Goal: Task Accomplishment & Management: Use online tool/utility

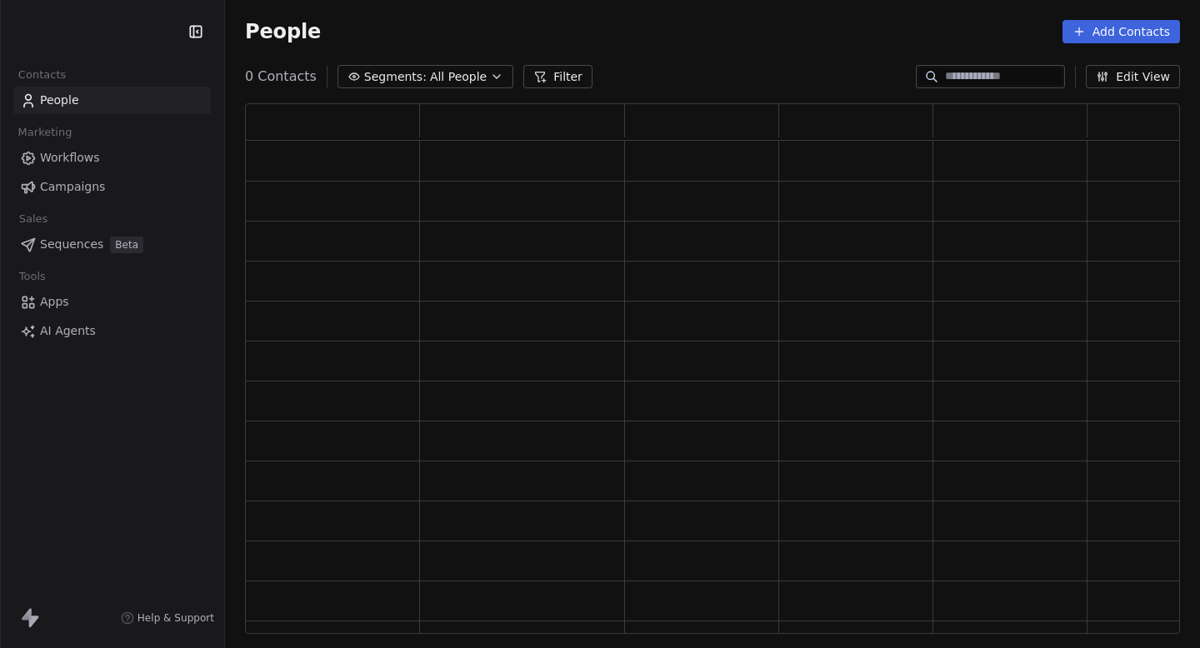
scroll to position [531, 935]
click at [118, 184] on link "Campaigns" at bounding box center [111, 186] width 197 height 27
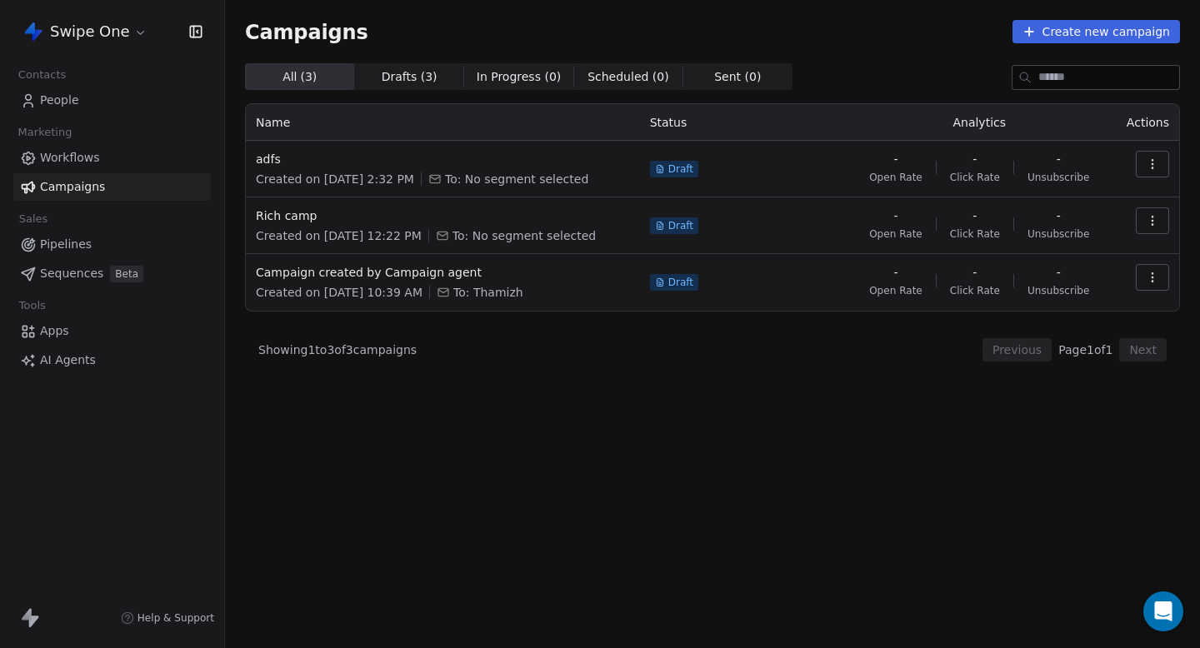
click at [127, 30] on html "Swipe One Contacts People Marketing Workflows Campaigns Sales Pipelines Sequenc…" at bounding box center [600, 324] width 1200 height 648
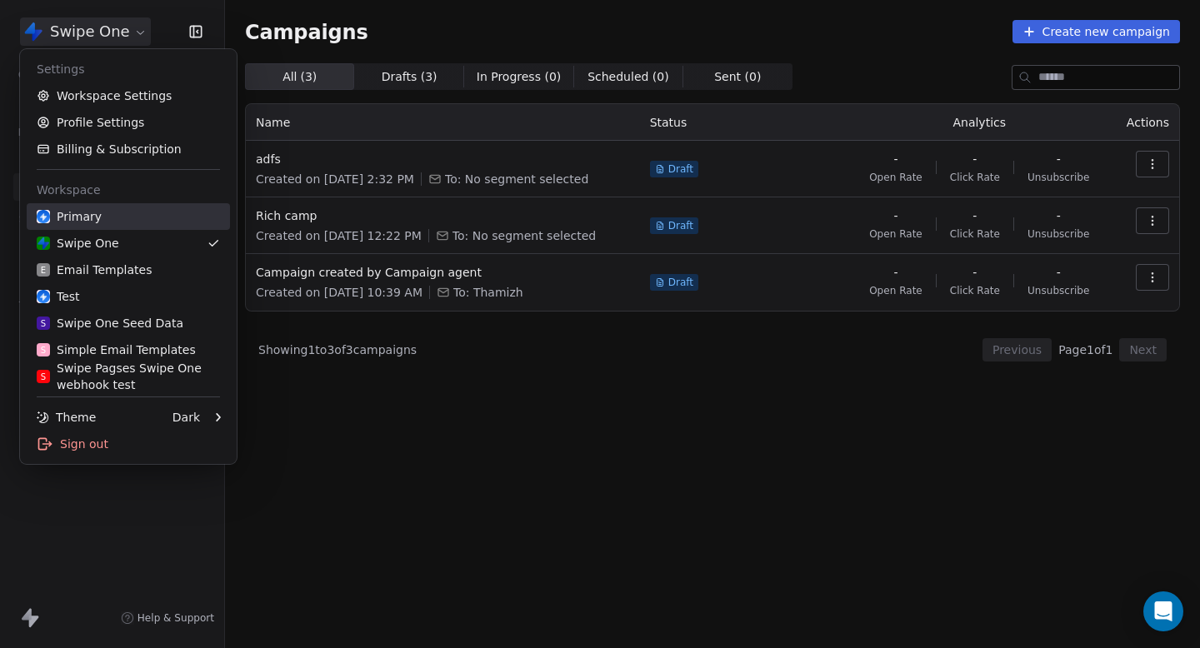
click at [119, 212] on div "Primary" at bounding box center [128, 216] width 183 height 17
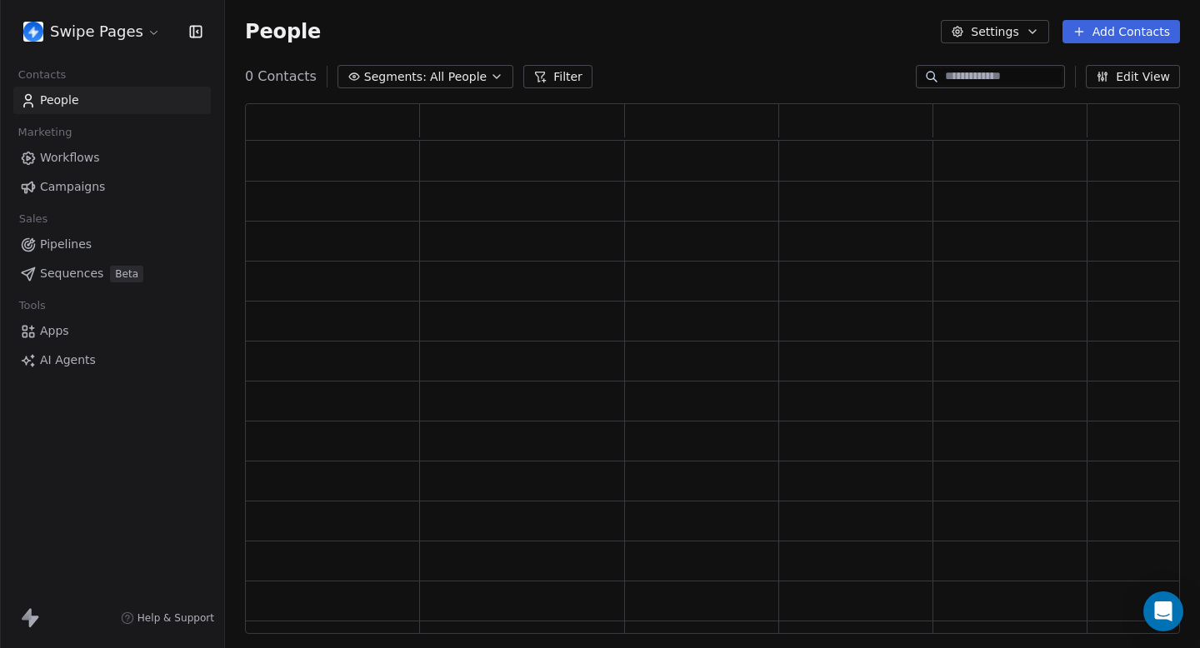
scroll to position [531, 935]
click at [129, 181] on link "Campaigns" at bounding box center [111, 186] width 197 height 27
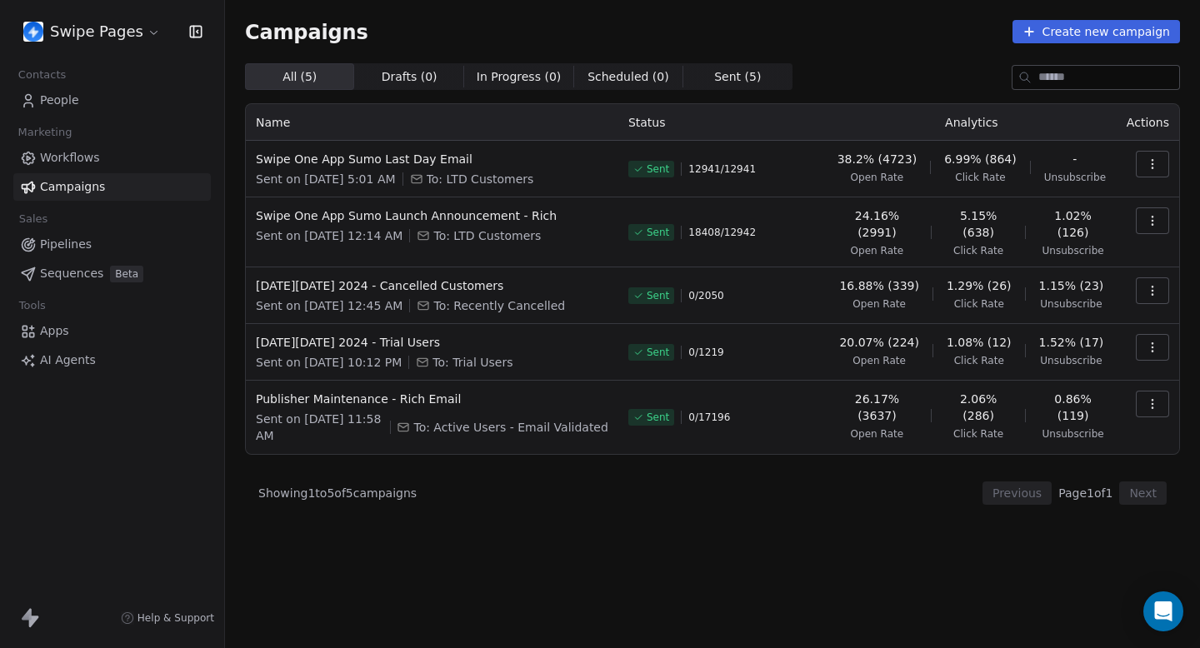
click at [1159, 169] on button "button" at bounding box center [1151, 164] width 33 height 27
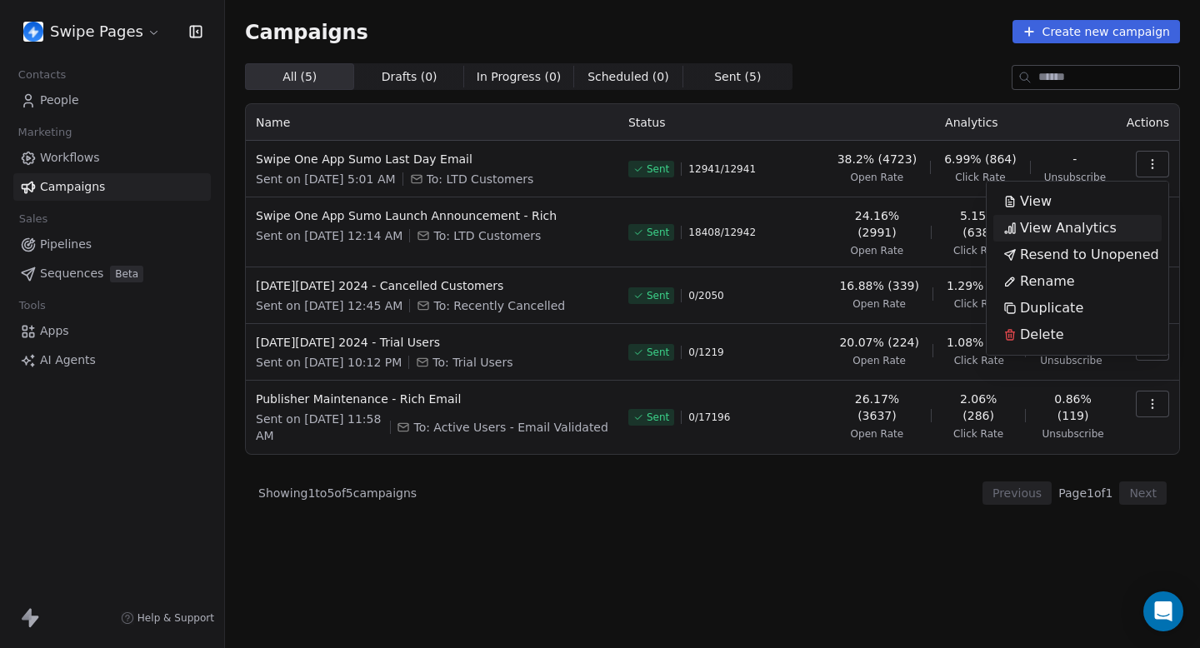
click at [1110, 228] on div "View Analytics" at bounding box center [1059, 228] width 133 height 27
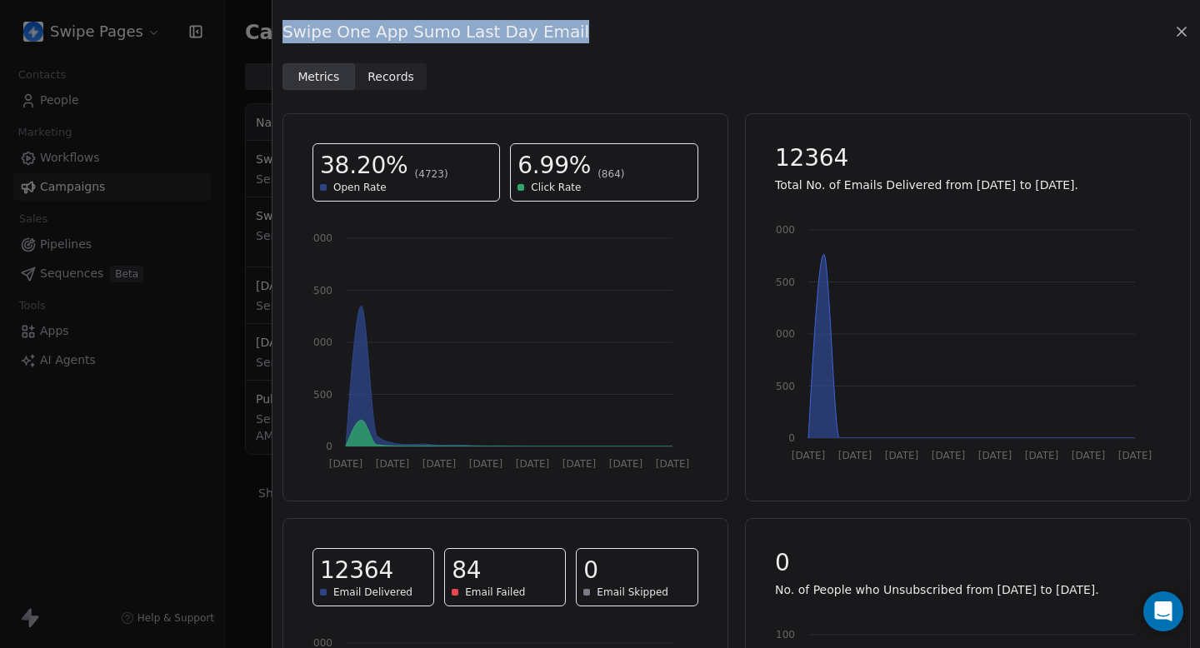
drag, startPoint x: 284, startPoint y: 35, endPoint x: 591, endPoint y: 42, distance: 307.5
click at [592, 42] on div "Swipe One App Sumo Last Day Email" at bounding box center [735, 31] width 907 height 23
click at [591, 52] on div "Swipe One App Sumo Last Day Email Metrics Metrics Records Records" at bounding box center [735, 45] width 927 height 90
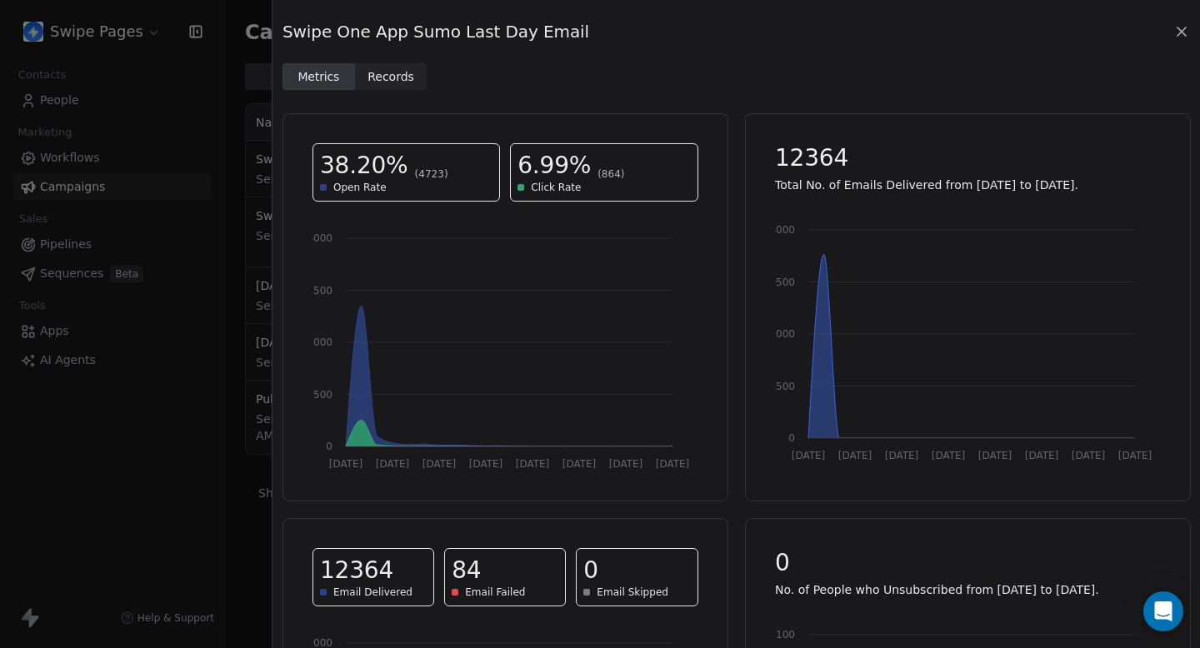
click at [1177, 26] on icon at bounding box center [1181, 31] width 17 height 17
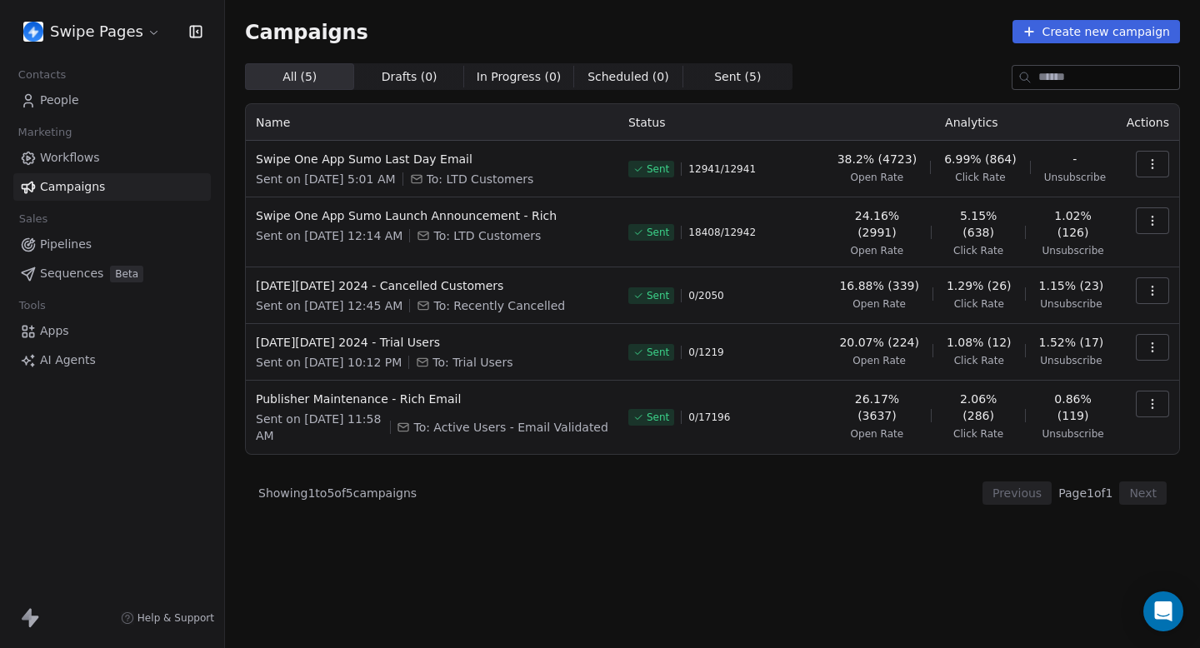
click at [1157, 227] on icon "button" at bounding box center [1151, 220] width 13 height 13
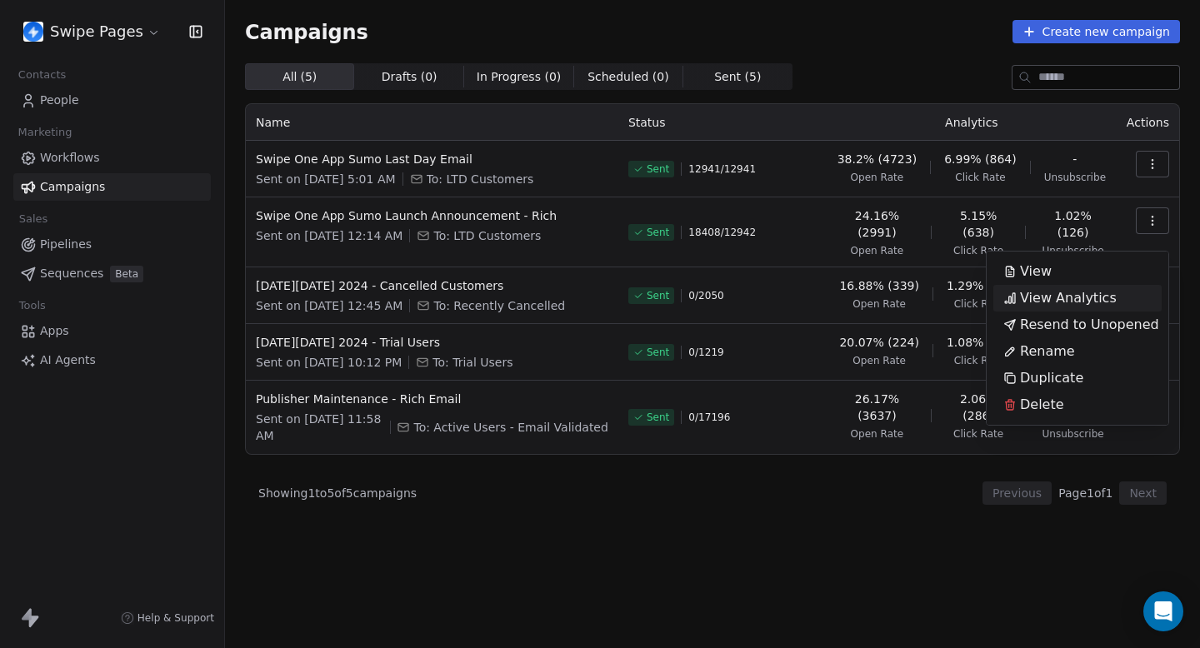
click at [1084, 292] on span "View Analytics" at bounding box center [1068, 298] width 97 height 20
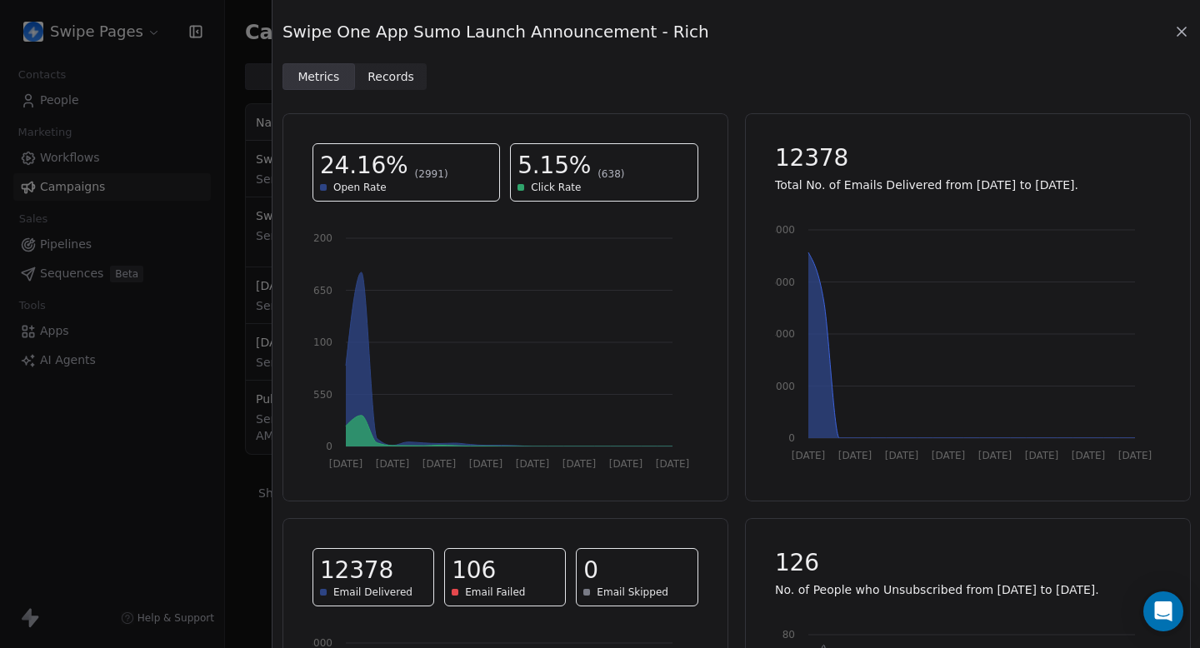
click at [1190, 29] on div "Swipe One App Sumo Launch Announcement - Rich Metrics Metrics Records Records" at bounding box center [735, 45] width 927 height 90
click at [1185, 29] on icon at bounding box center [1181, 31] width 17 height 17
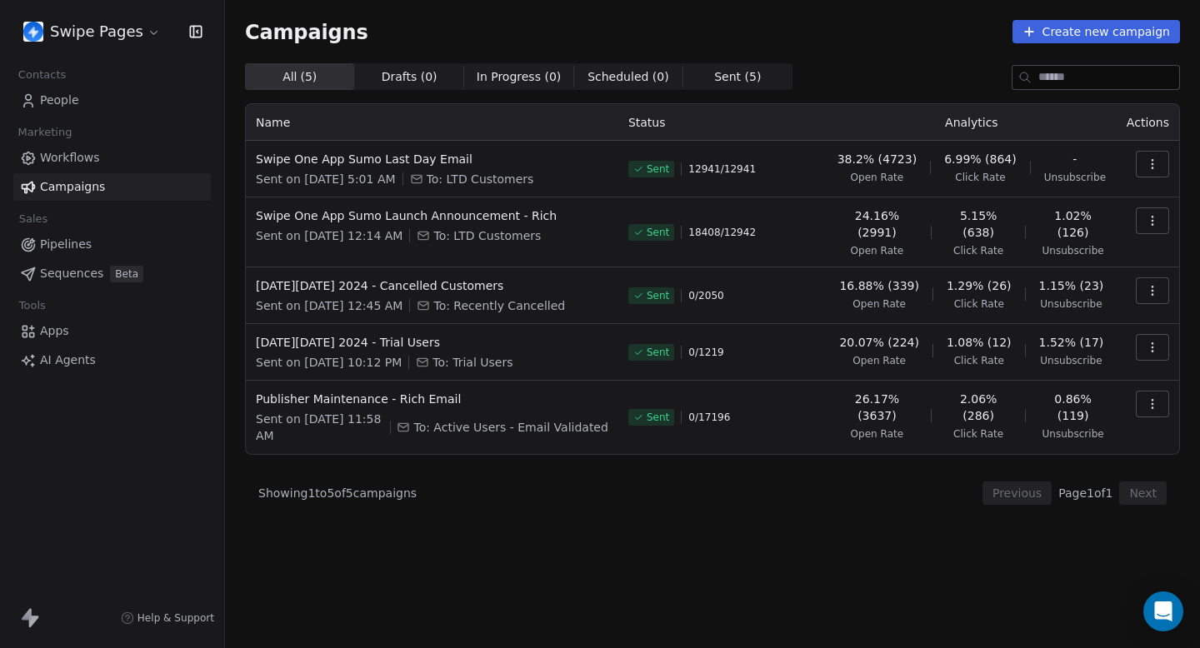
click at [1155, 162] on icon "button" at bounding box center [1151, 163] width 13 height 13
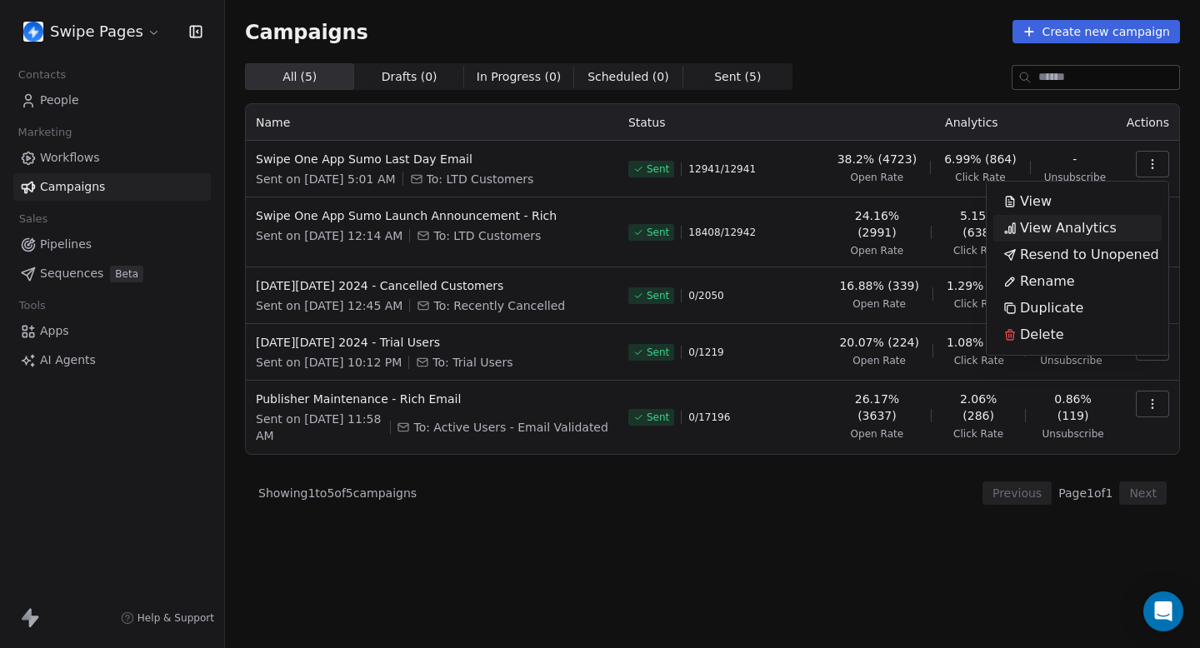
click at [1103, 224] on span "View Analytics" at bounding box center [1068, 228] width 97 height 20
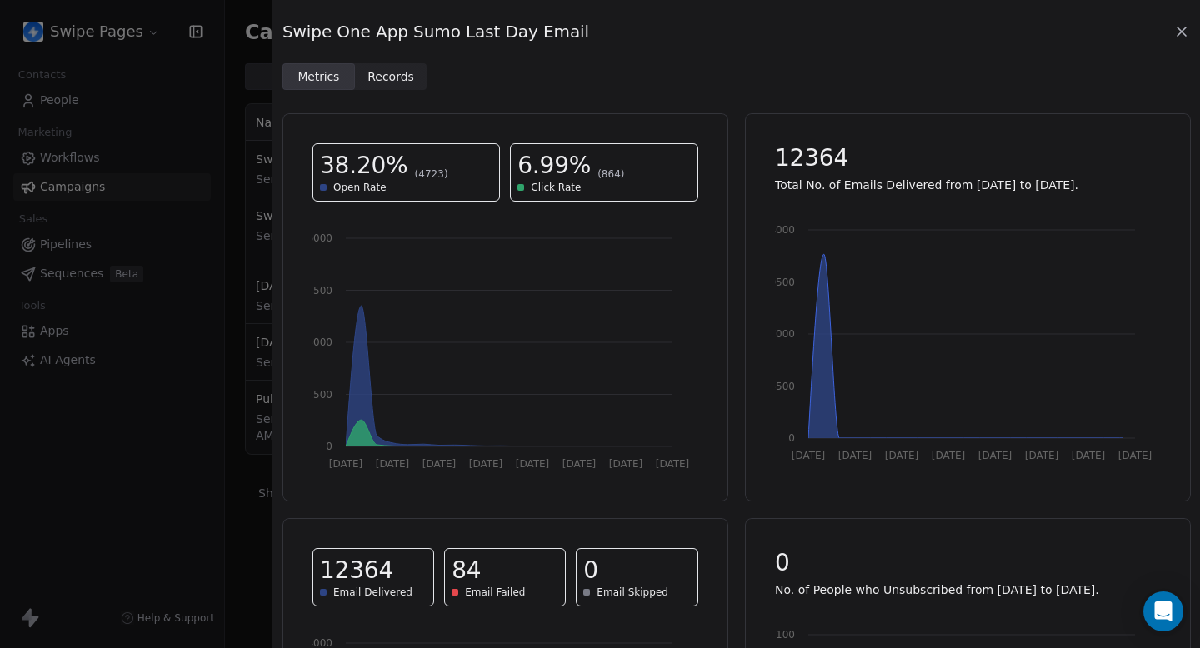
click at [1183, 26] on icon at bounding box center [1181, 31] width 17 height 17
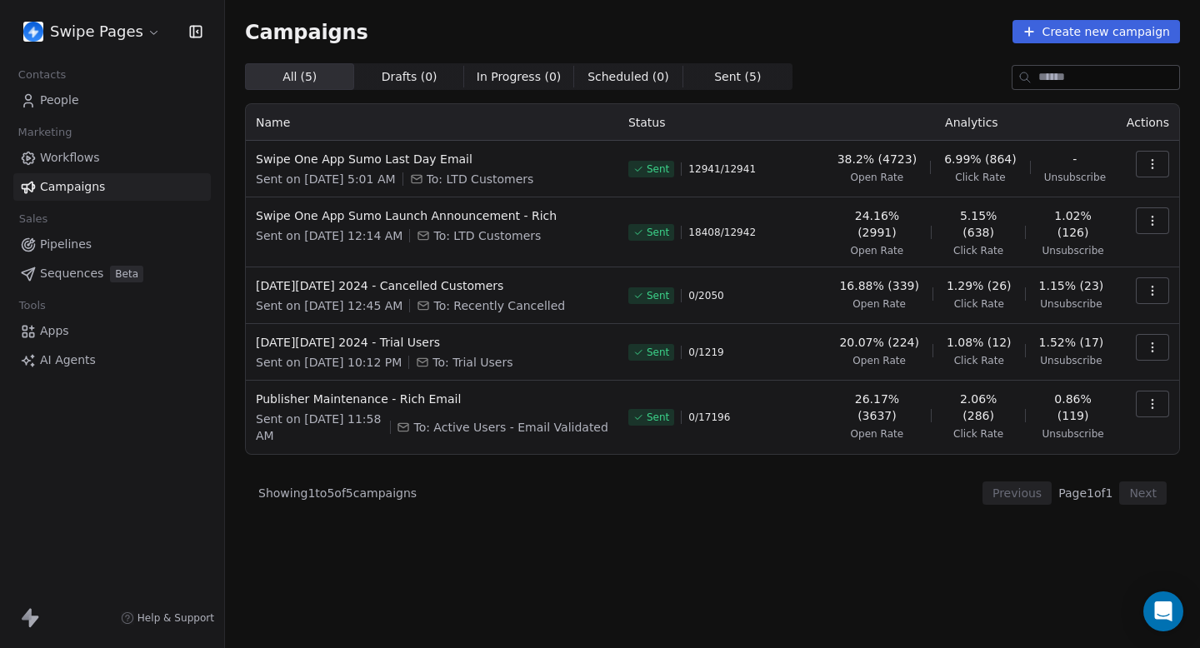
click at [1160, 168] on button "button" at bounding box center [1151, 164] width 33 height 27
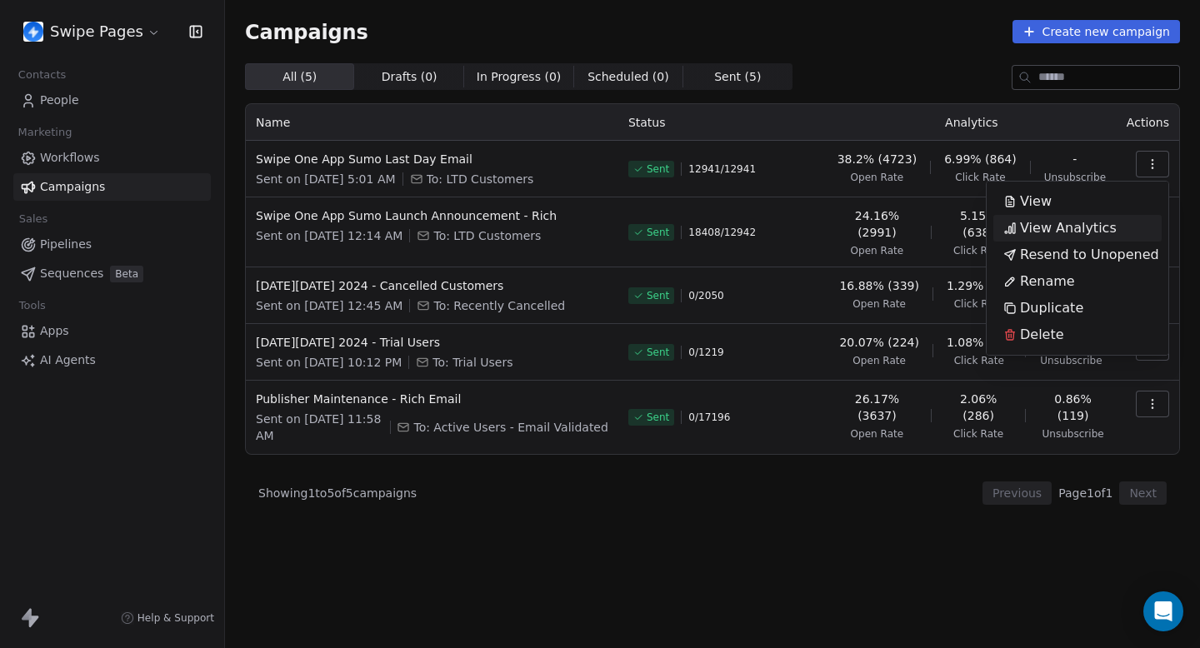
click at [1160, 168] on html "Swipe Pages Contacts People Marketing Workflows Campaigns Sales Pipelines Seque…" at bounding box center [600, 324] width 1200 height 648
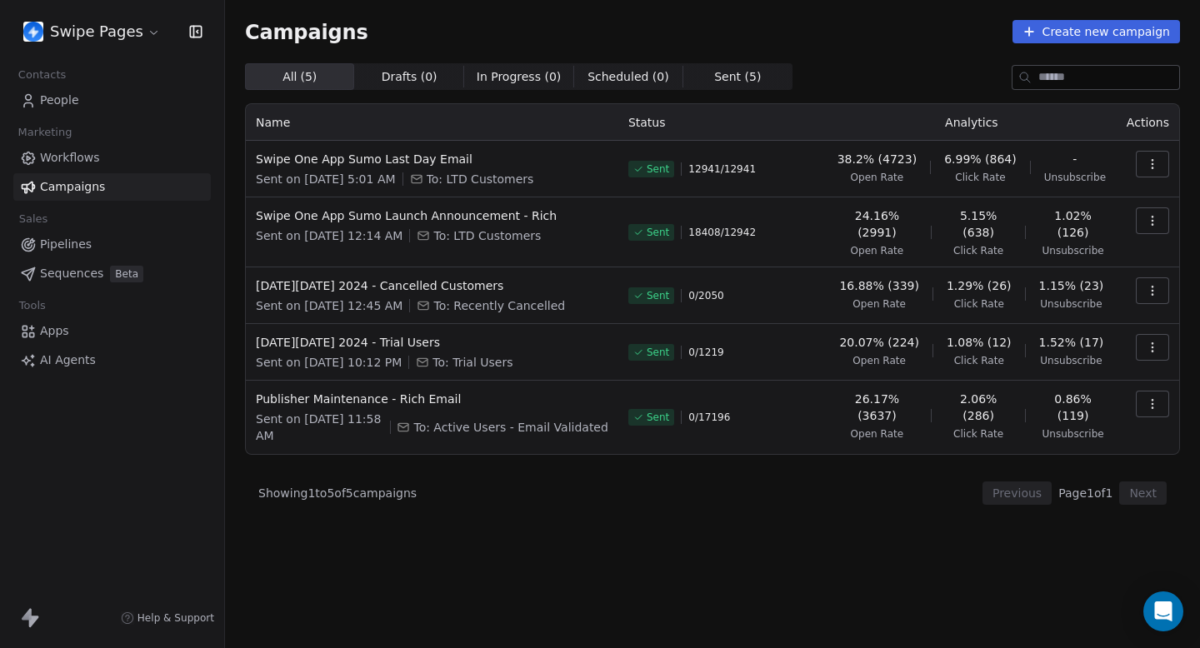
click at [1155, 227] on icon "button" at bounding box center [1151, 220] width 13 height 13
